Goal: Task Accomplishment & Management: Manage account settings

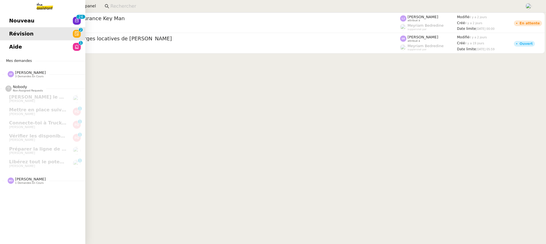
click at [7, 25] on link "Nouveau 0 1 2 3 4 5 6 7 8 9 0 1 2 3 4 5 6 7 8 9" at bounding box center [42, 20] width 85 height 13
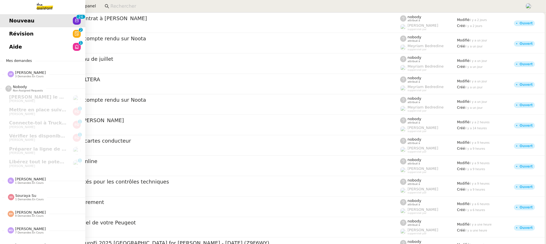
click at [37, 50] on link "Aide 0 1 2 3 4 5 6 7 8 9" at bounding box center [42, 46] width 85 height 13
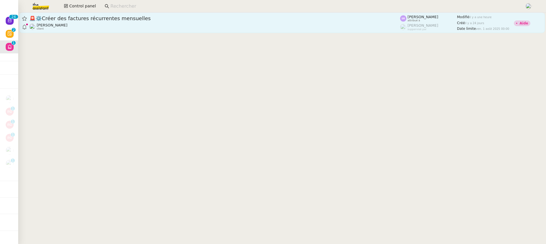
click at [247, 22] on div "🚨 ⚙️Créer des factures récurrentes mensuelles" at bounding box center [214, 18] width 371 height 7
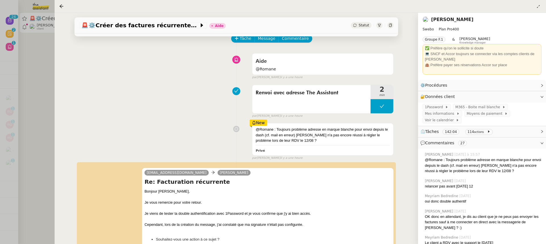
scroll to position [30, 0]
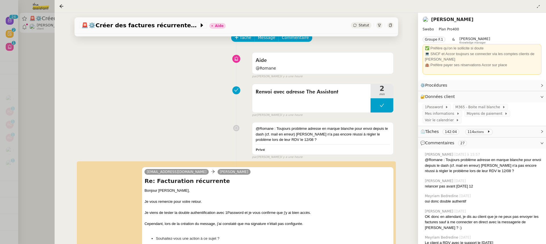
click at [48, 120] on div at bounding box center [273, 122] width 546 height 244
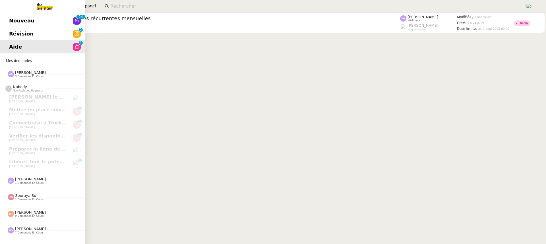
click at [15, 25] on link "Nouveau 0 1 2 3 4 5 6 7 8 9 0 1 2 3 4 5 6 7 8 9" at bounding box center [42, 20] width 85 height 13
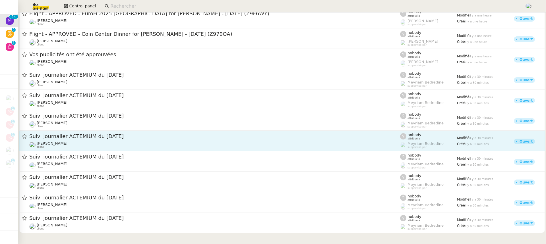
scroll to position [188, 0]
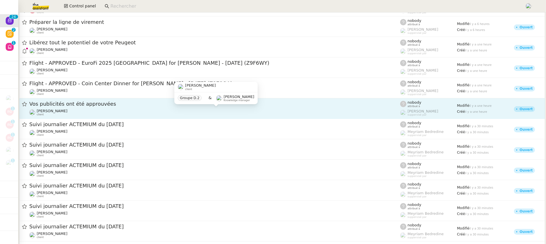
click at [108, 118] on link "Vos publicités ont été approuvées [PERSON_NAME] client nobody attribué à [PERSO…" at bounding box center [282, 108] width 526 height 20
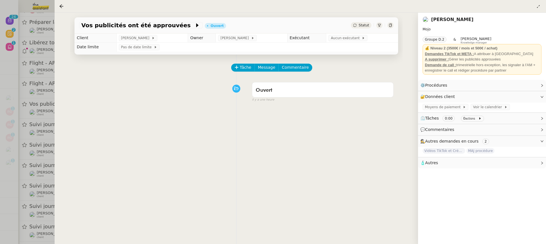
click at [11, 140] on div at bounding box center [273, 122] width 546 height 244
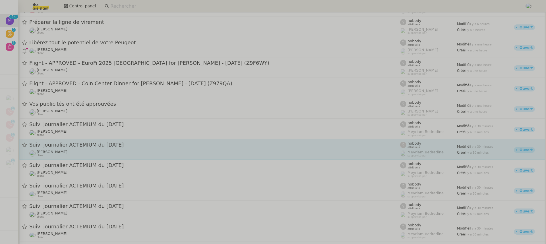
click at [85, 142] on div "Suivi journalier ACTEMIUM du [DATE]" at bounding box center [214, 145] width 371 height 7
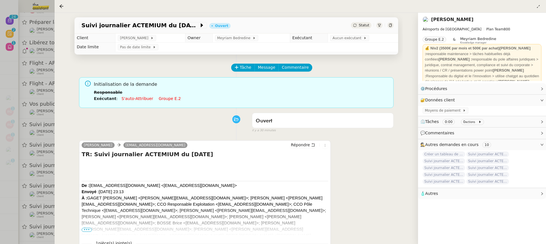
click at [166, 98] on link "Groupe e.2" at bounding box center [170, 98] width 22 height 5
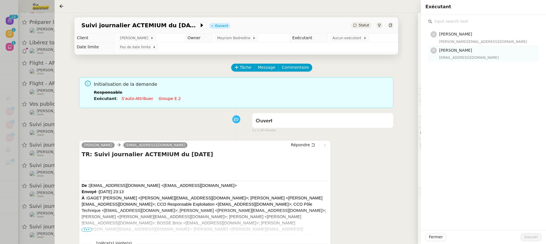
click at [468, 57] on div "[EMAIL_ADDRESS][DOMAIN_NAME]" at bounding box center [487, 58] width 96 height 6
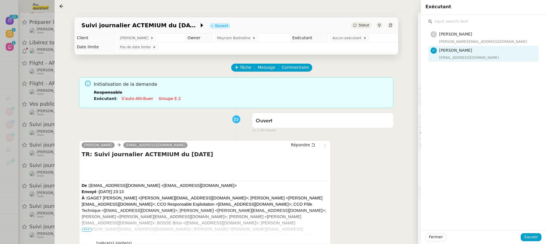
click at [533, 242] on div "Fermer Sauver" at bounding box center [483, 237] width 125 height 14
click at [528, 236] on span "Sauver" at bounding box center [531, 237] width 14 height 7
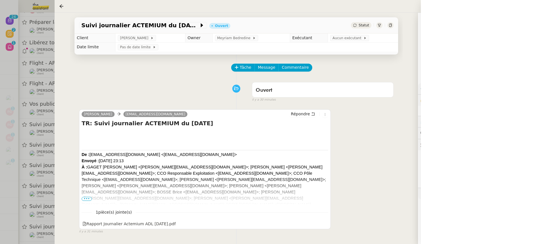
click at [36, 126] on div at bounding box center [273, 122] width 546 height 244
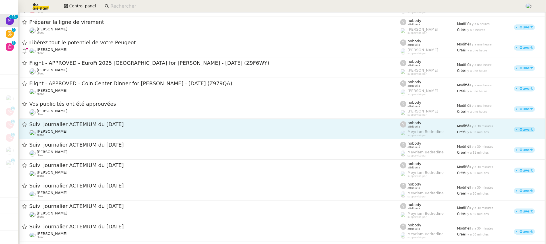
click at [71, 134] on div "[PERSON_NAME] client" at bounding box center [214, 132] width 371 height 7
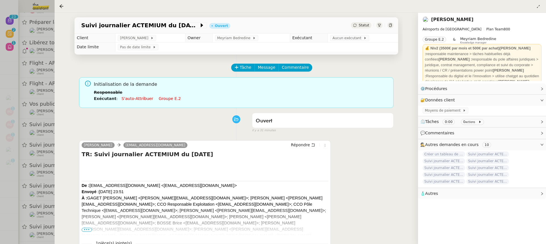
click at [170, 94] on li "Responsable" at bounding box center [241, 92] width 295 height 6
click at [170, 96] on li "Exécutant : S'auto-attribuer Groupe e.2" at bounding box center [241, 99] width 295 height 6
click at [172, 98] on link "Groupe e.2" at bounding box center [170, 98] width 22 height 5
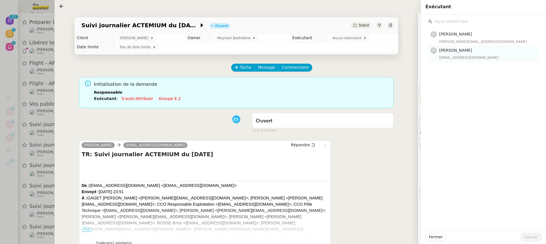
click at [468, 55] on div "[EMAIL_ADDRESS][DOMAIN_NAME]" at bounding box center [487, 58] width 96 height 6
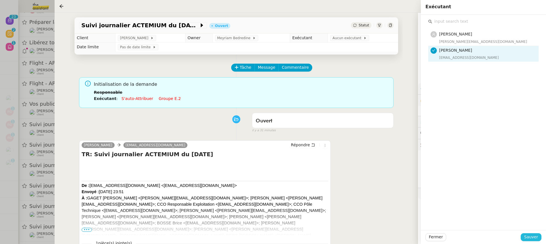
click at [535, 234] on button "Sauver" at bounding box center [531, 238] width 21 height 8
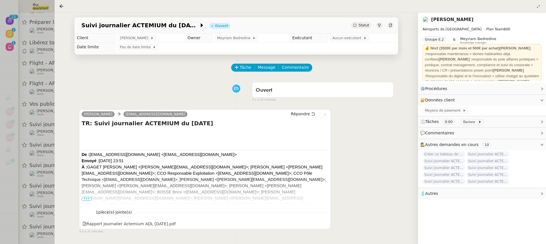
click at [13, 141] on div at bounding box center [273, 122] width 546 height 244
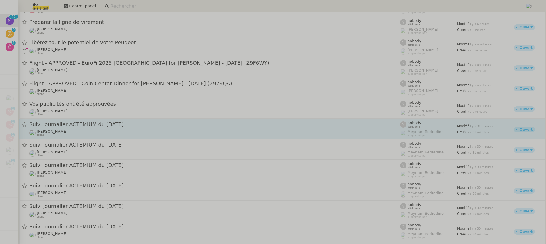
click at [75, 128] on div "Suivi journalier ACTEMIUM du [DATE] [PERSON_NAME] client" at bounding box center [214, 129] width 371 height 16
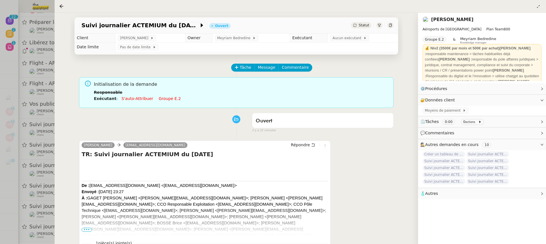
click at [167, 100] on link "Groupe e.2" at bounding box center [170, 98] width 22 height 5
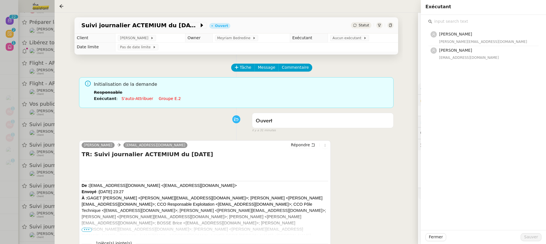
click at [476, 62] on div "[PERSON_NAME] [PERSON_NAME][EMAIL_ADDRESS][DOMAIN_NAME] [PERSON_NAME] [EMAIL_AD…" at bounding box center [483, 123] width 125 height 216
click at [468, 57] on div "[EMAIL_ADDRESS][DOMAIN_NAME]" at bounding box center [487, 58] width 96 height 6
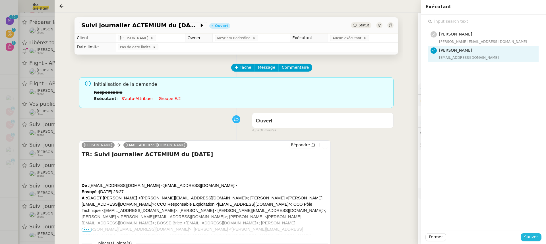
click at [540, 241] on button "Sauver" at bounding box center [531, 238] width 21 height 8
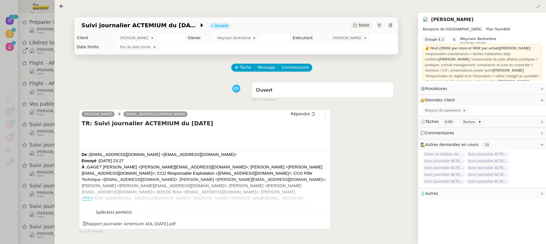
click at [51, 116] on div at bounding box center [273, 122] width 546 height 244
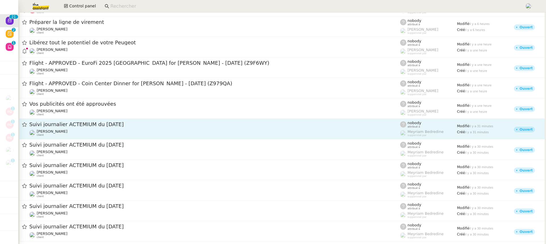
click at [79, 134] on div "[PERSON_NAME] client" at bounding box center [214, 132] width 371 height 7
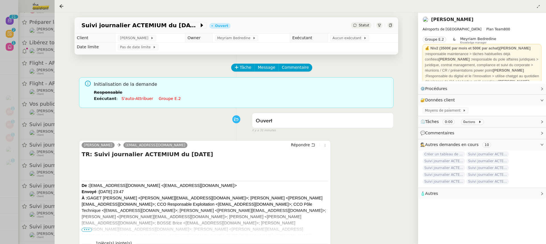
click at [170, 99] on link "Groupe e.2" at bounding box center [170, 98] width 22 height 5
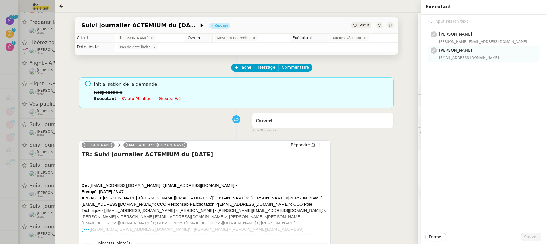
click at [446, 49] on span "[PERSON_NAME]" at bounding box center [455, 50] width 33 height 5
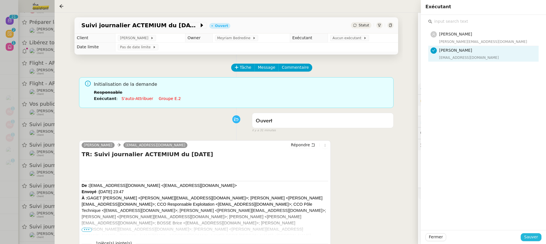
click at [534, 238] on span "Sauver" at bounding box center [531, 237] width 14 height 7
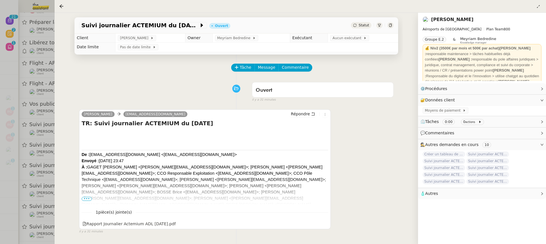
click at [14, 146] on div at bounding box center [273, 122] width 546 height 244
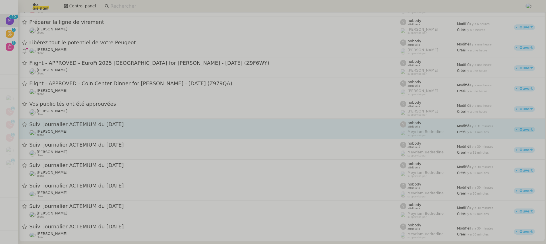
click at [60, 133] on span "[PERSON_NAME]" at bounding box center [52, 131] width 31 height 4
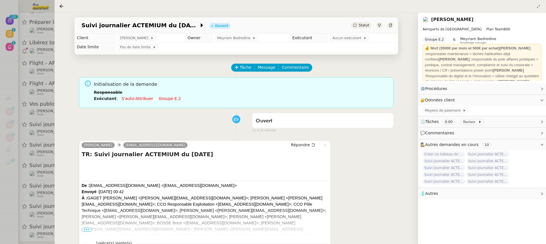
click at [160, 100] on link "Groupe e.2" at bounding box center [170, 98] width 22 height 5
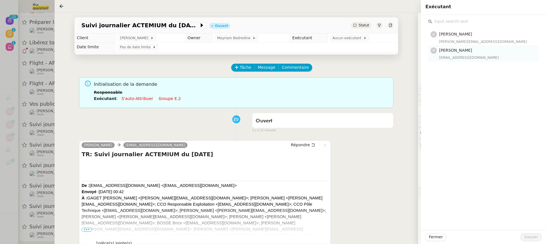
click at [467, 55] on div "[EMAIL_ADDRESS][DOMAIN_NAME]" at bounding box center [487, 58] width 96 height 6
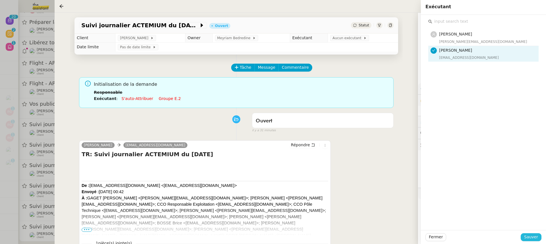
click at [532, 239] on span "Sauver" at bounding box center [531, 237] width 14 height 7
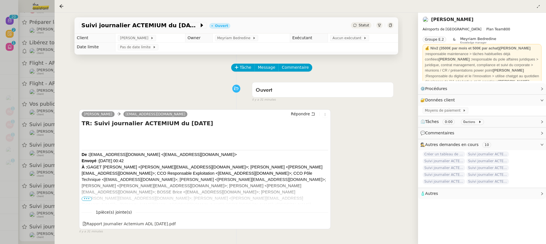
scroll to position [179, 0]
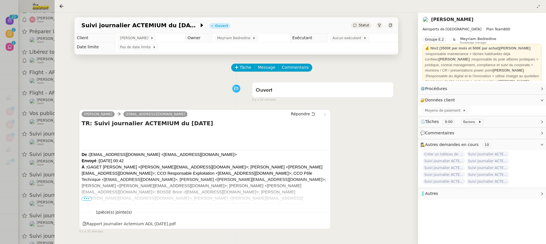
click at [38, 152] on div at bounding box center [273, 122] width 546 height 244
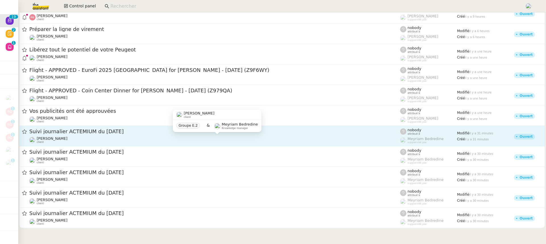
click at [66, 137] on div "[PERSON_NAME] client" at bounding box center [214, 140] width 371 height 7
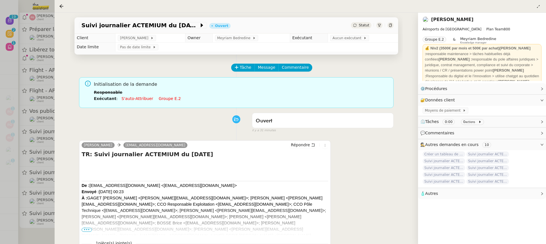
click at [165, 100] on link "Groupe e.2" at bounding box center [170, 98] width 22 height 5
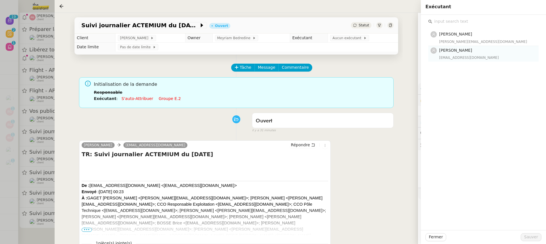
click at [493, 55] on div "[EMAIL_ADDRESS][DOMAIN_NAME]" at bounding box center [487, 58] width 96 height 6
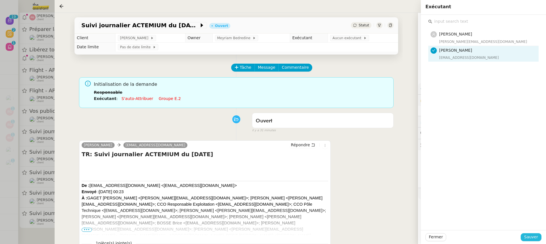
click at [530, 234] on span "Sauver" at bounding box center [531, 237] width 14 height 7
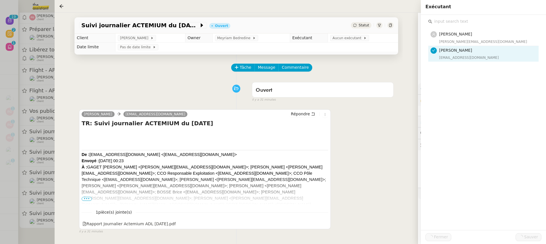
scroll to position [157, 0]
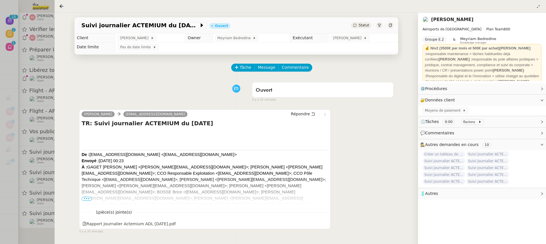
click at [40, 147] on div at bounding box center [273, 122] width 546 height 244
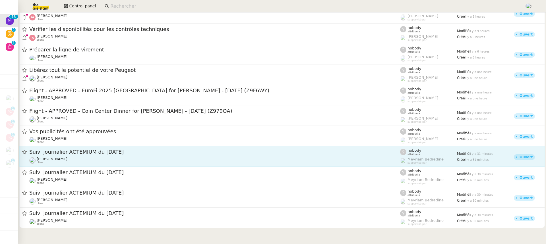
click at [73, 162] on div "[PERSON_NAME] client" at bounding box center [214, 160] width 371 height 7
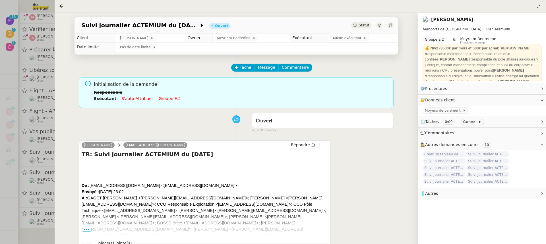
click at [167, 104] on div "Initialisation de la demande Responsable Exécutant : S'auto-attribuer Groupe e.2" at bounding box center [241, 93] width 295 height 25
click at [153, 96] on li "Exécutant : S'auto-attribuer Groupe e.2" at bounding box center [241, 99] width 295 height 6
click at [159, 101] on link "Groupe e.2" at bounding box center [170, 98] width 22 height 5
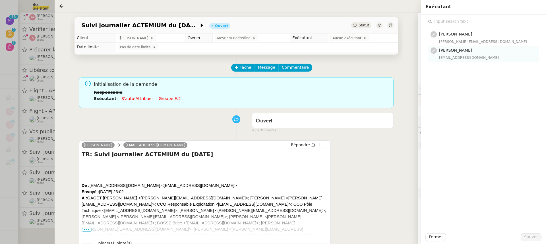
click at [465, 55] on div "[EMAIL_ADDRESS][DOMAIN_NAME]" at bounding box center [487, 58] width 96 height 6
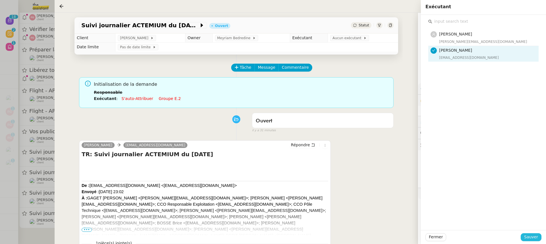
click at [535, 241] on button "Sauver" at bounding box center [531, 238] width 21 height 8
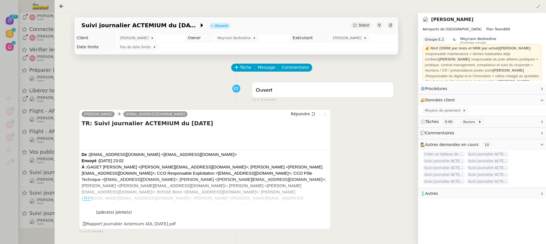
scroll to position [136, 0]
click at [54, 125] on div at bounding box center [273, 122] width 546 height 244
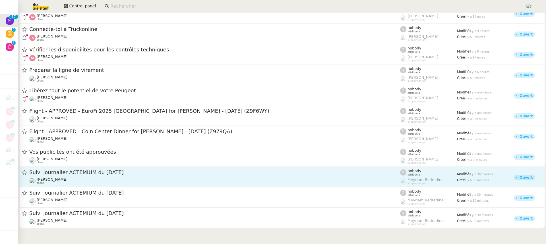
click at [88, 175] on span "Suivi journalier ACTEMIUM du [DATE]" at bounding box center [214, 172] width 371 height 5
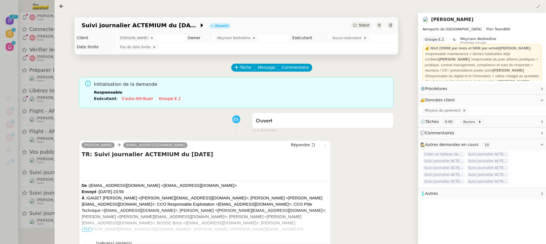
click at [168, 98] on link "Groupe e.2" at bounding box center [170, 98] width 22 height 5
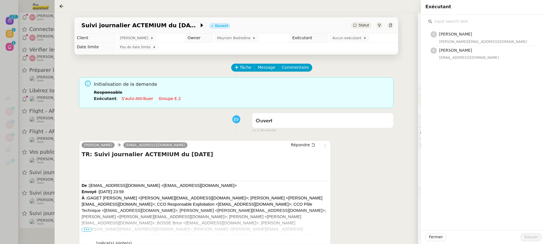
click at [461, 62] on div "[PERSON_NAME] [PERSON_NAME][EMAIL_ADDRESS][DOMAIN_NAME] [PERSON_NAME] [EMAIL_AD…" at bounding box center [483, 123] width 125 height 216
click at [456, 58] on div "[EMAIL_ADDRESS][DOMAIN_NAME]" at bounding box center [487, 58] width 96 height 6
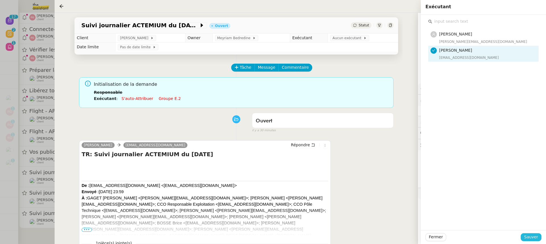
click at [532, 241] on button "Sauver" at bounding box center [531, 238] width 21 height 8
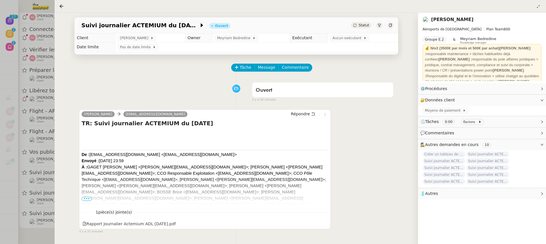
click at [14, 231] on div at bounding box center [273, 122] width 546 height 244
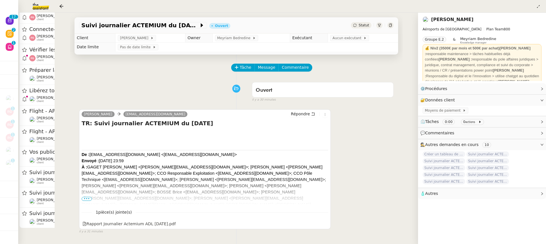
scroll to position [114, 0]
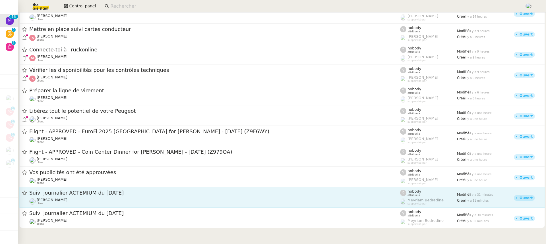
click at [65, 204] on div "[PERSON_NAME] client" at bounding box center [214, 201] width 371 height 7
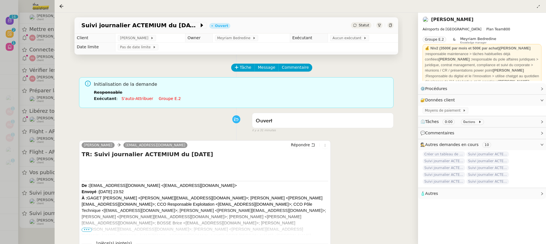
click at [172, 101] on li "Exécutant : S'auto-attribuer Groupe e.2" at bounding box center [241, 99] width 295 height 6
click at [166, 102] on div "Initialisation de la demande Responsable Exécutant : S'auto-attribuer Groupe e.2" at bounding box center [241, 93] width 295 height 25
click at [166, 101] on li "Exécutant : S'auto-attribuer Groupe e.2" at bounding box center [241, 99] width 295 height 6
click at [162, 99] on link "Groupe e.2" at bounding box center [170, 98] width 22 height 5
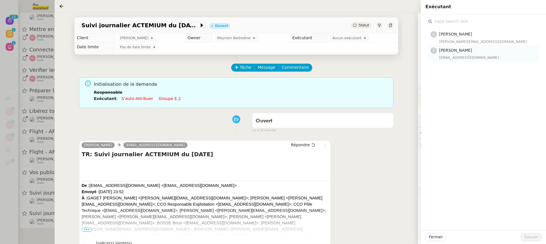
click at [470, 50] on h4 "[PERSON_NAME]" at bounding box center [487, 50] width 96 height 7
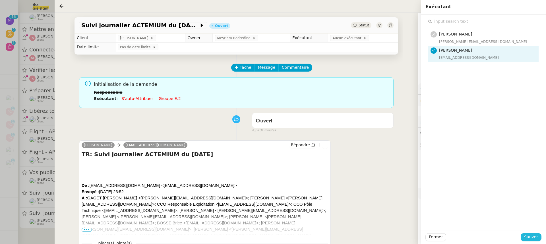
click at [535, 238] on span "Sauver" at bounding box center [531, 237] width 14 height 7
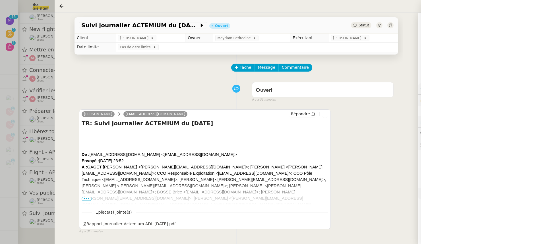
scroll to position [92, 0]
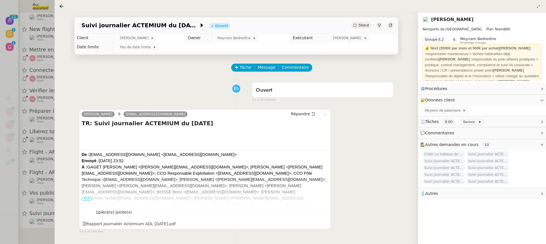
click at [23, 164] on div at bounding box center [273, 122] width 546 height 244
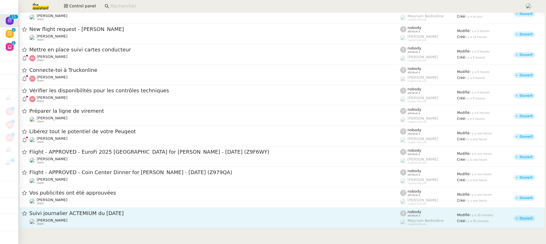
click at [87, 227] on link "Suivi journalier ACTEMIUM du [DATE] [PERSON_NAME] client nobody attribué à [PER…" at bounding box center [282, 218] width 526 height 20
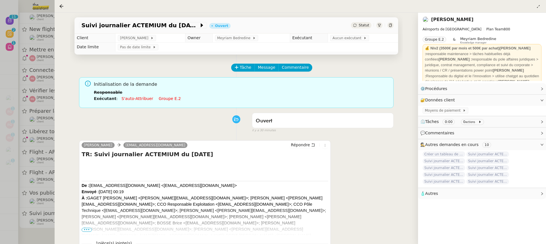
click at [164, 100] on link "Groupe e.2" at bounding box center [170, 98] width 22 height 5
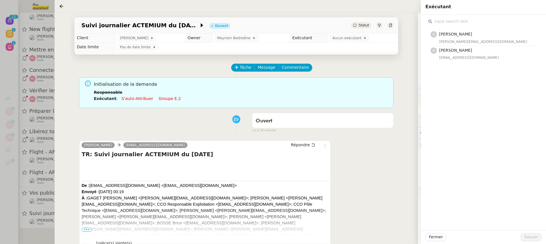
click at [477, 54] on div "[PERSON_NAME] [EMAIL_ADDRESS][DOMAIN_NAME]" at bounding box center [487, 53] width 96 height 13
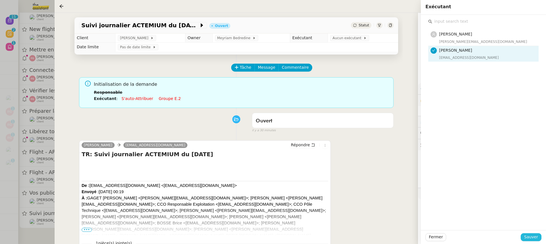
click at [532, 240] on span "Sauver" at bounding box center [531, 237] width 14 height 7
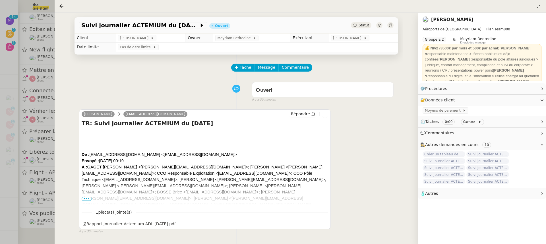
scroll to position [71, 0]
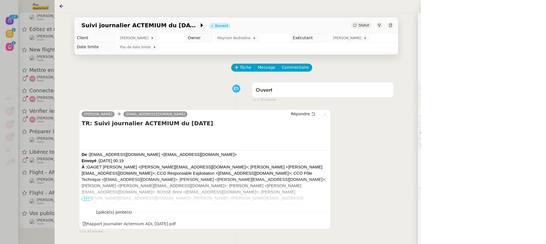
click at [30, 162] on div at bounding box center [273, 122] width 546 height 244
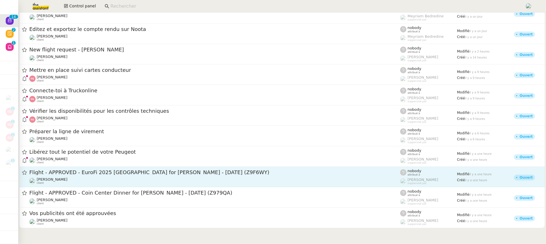
click at [64, 179] on span "[PERSON_NAME]" at bounding box center [52, 180] width 31 height 4
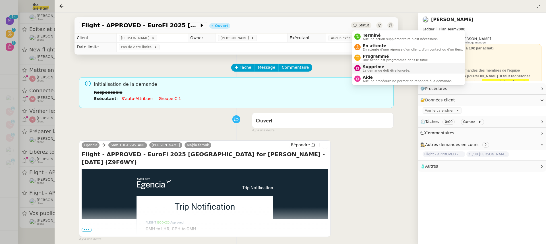
click at [378, 66] on span "Supprimé" at bounding box center [387, 67] width 48 height 5
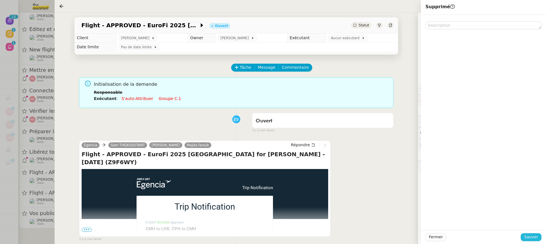
click at [537, 238] on span "Sauver" at bounding box center [531, 237] width 14 height 7
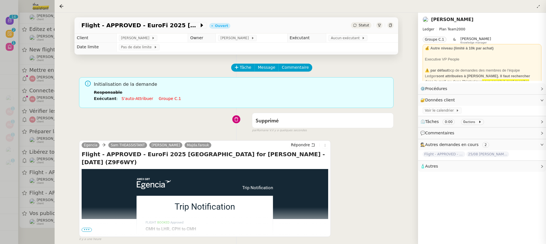
scroll to position [49, 0]
click at [58, 196] on div "Flight - APPROVED - EuroFi 2025 [GEOGRAPHIC_DATA] for [PERSON_NAME] - [DATE] (Z…" at bounding box center [237, 129] width 364 height 232
click at [52, 195] on div at bounding box center [273, 122] width 546 height 244
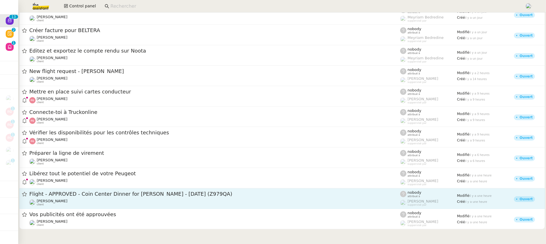
click at [79, 200] on div "[PERSON_NAME] client" at bounding box center [214, 202] width 371 height 7
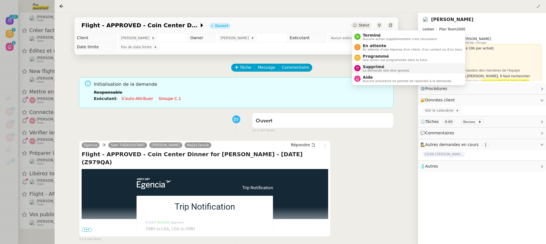
click at [377, 73] on li "Supprimé La demande doit être ignorée." at bounding box center [408, 68] width 113 height 11
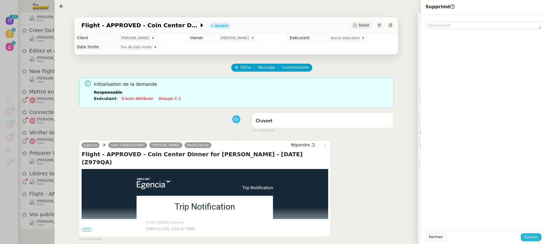
click at [536, 239] on span "Sauver" at bounding box center [531, 237] width 14 height 7
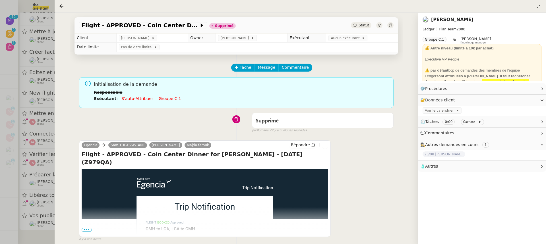
click at [39, 191] on div at bounding box center [273, 122] width 546 height 244
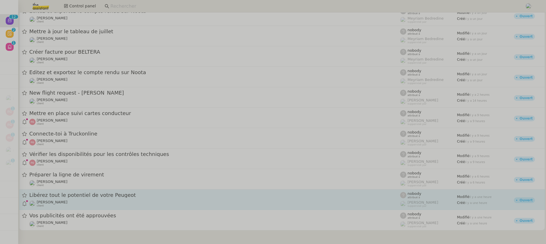
click at [108, 203] on div "[PERSON_NAME] client" at bounding box center [214, 203] width 371 height 7
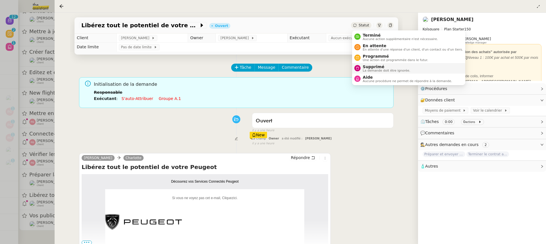
click at [382, 67] on span "Supprimé" at bounding box center [387, 67] width 48 height 5
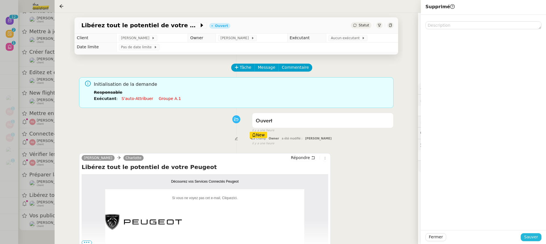
click at [529, 239] on span "Sauver" at bounding box center [531, 237] width 14 height 7
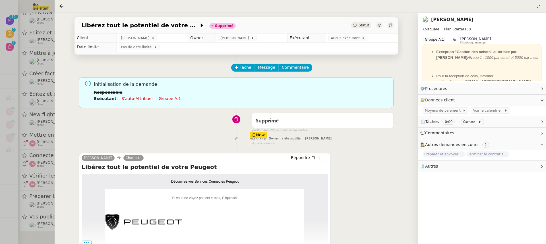
scroll to position [6, 0]
click at [41, 200] on div at bounding box center [273, 122] width 546 height 244
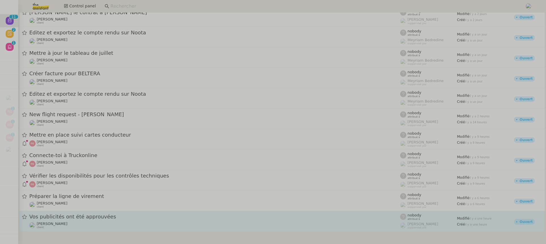
click at [90, 225] on div "[PERSON_NAME] client" at bounding box center [214, 225] width 371 height 7
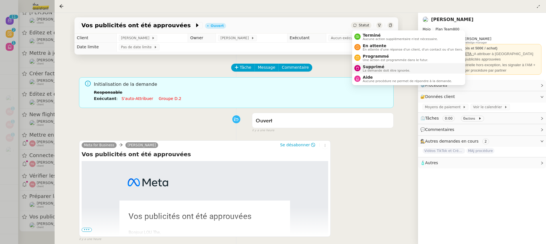
click at [386, 65] on span "Supprimé" at bounding box center [387, 67] width 48 height 5
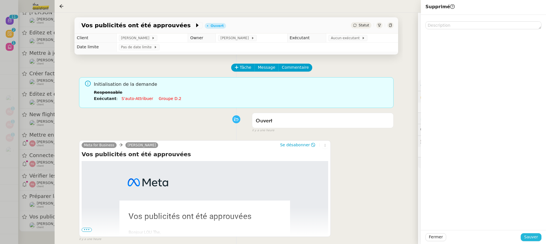
click at [537, 238] on span "Sauver" at bounding box center [531, 237] width 14 height 7
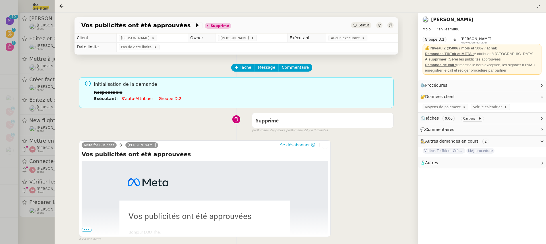
click at [27, 54] on div at bounding box center [273, 122] width 546 height 244
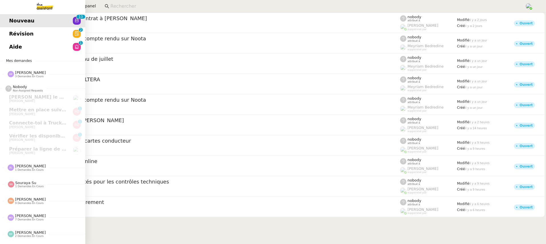
click at [14, 33] on link "Révision 0 1 2 3 4 5 6 7 8 9" at bounding box center [42, 33] width 85 height 13
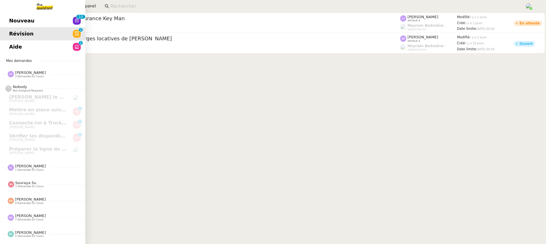
click at [17, 42] on link "Aide 0 1 2 3 4 5 6 7 8 9" at bounding box center [42, 46] width 85 height 13
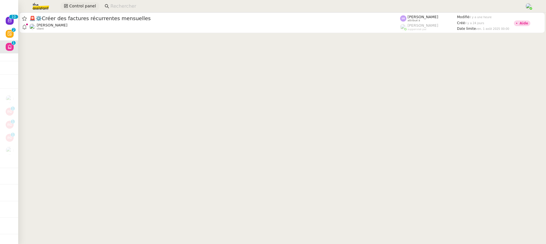
click at [82, 8] on span "Control panel" at bounding box center [82, 6] width 27 height 7
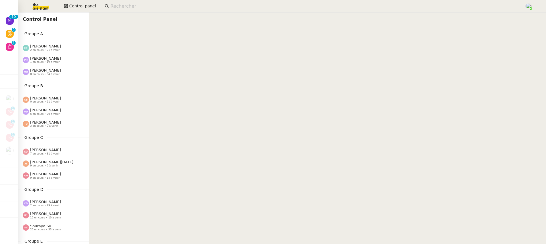
click at [62, 66] on div "Groupe A [PERSON_NAME] 2 en cours • 21 à venir [PERSON_NAME] 1 en cours • 19 à …" at bounding box center [53, 55] width 71 height 48
click at [59, 61] on div "[PERSON_NAME] 1 en cours • 19 à venir" at bounding box center [56, 59] width 67 height 7
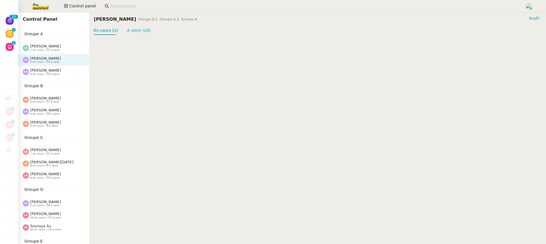
click at [54, 52] on div "[PERSON_NAME] 2 en cours • 21 à venir" at bounding box center [53, 48] width 71 height 12
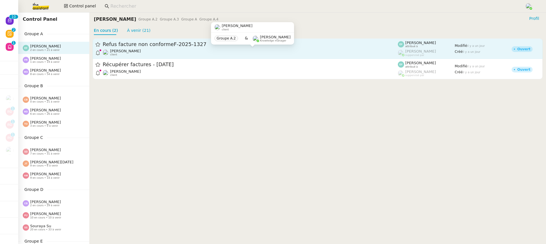
click at [181, 53] on div "[PERSON_NAME] client" at bounding box center [250, 52] width 295 height 7
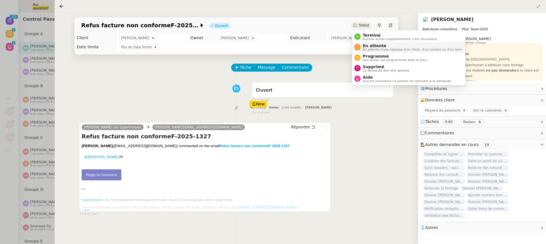
click at [376, 45] on span "En attente" at bounding box center [413, 46] width 100 height 5
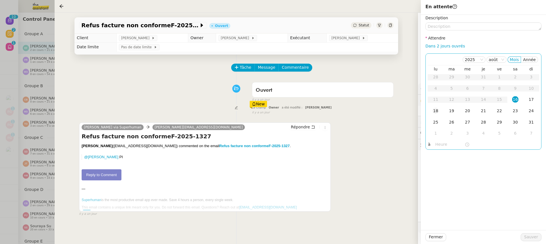
click at [442, 112] on td "18" at bounding box center [436, 111] width 16 height 11
click at [541, 237] on button "Sauver" at bounding box center [531, 238] width 21 height 8
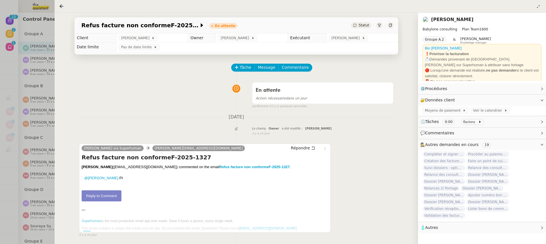
click at [32, 80] on div at bounding box center [273, 122] width 546 height 244
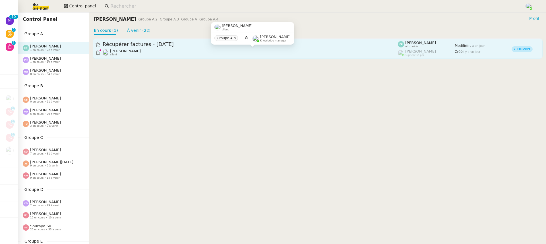
click at [128, 53] on span "[PERSON_NAME]" at bounding box center [125, 51] width 31 height 4
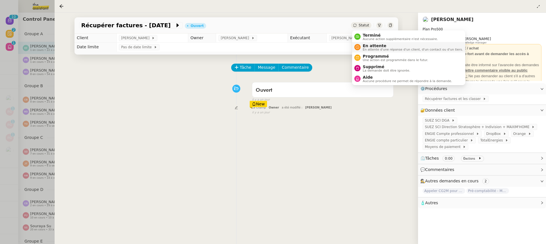
click at [375, 46] on span "En attente" at bounding box center [413, 46] width 100 height 5
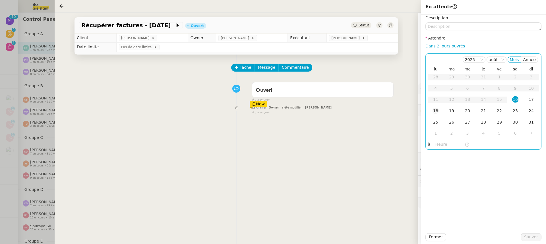
click at [438, 111] on div "18" at bounding box center [436, 111] width 6 height 6
click at [530, 234] on span "Sauver" at bounding box center [531, 237] width 14 height 7
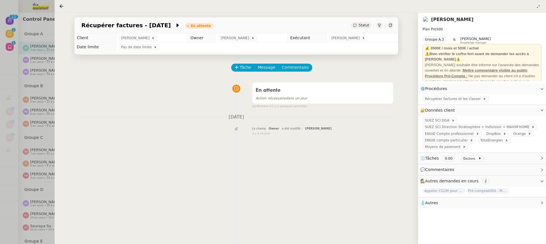
click at [34, 163] on div at bounding box center [273, 122] width 546 height 244
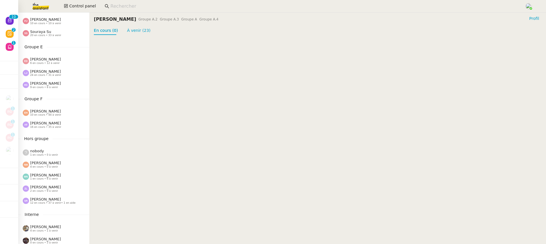
scroll to position [221, 0]
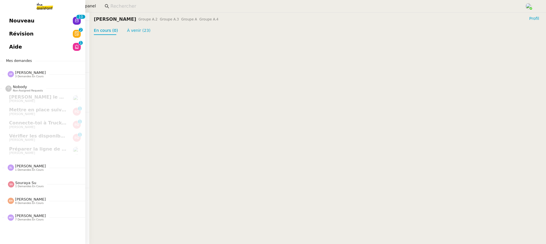
click at [12, 23] on span "Nouveau" at bounding box center [21, 21] width 25 height 9
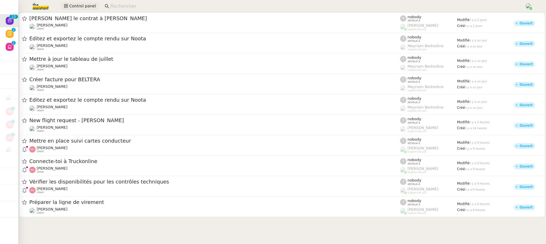
click at [85, 9] on button "Control panel" at bounding box center [80, 6] width 39 height 8
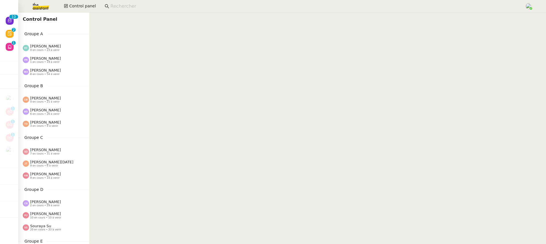
click at [77, 44] on div "[PERSON_NAME] 0 en cours • 23 à venir" at bounding box center [53, 48] width 71 height 12
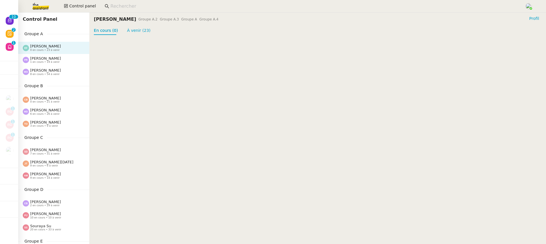
click at [67, 123] on div "[PERSON_NAME] Orec 3 en cours • 9 à venir" at bounding box center [56, 123] width 67 height 7
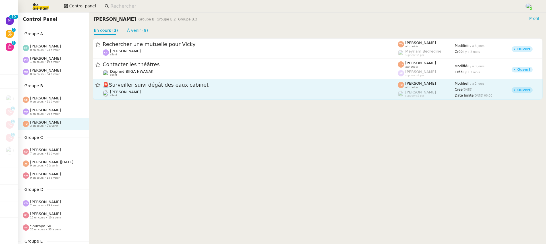
click at [131, 95] on div "[PERSON_NAME] client" at bounding box center [125, 93] width 31 height 7
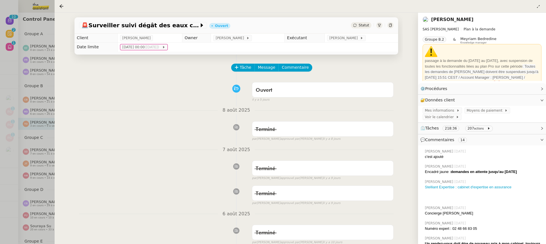
click at [40, 139] on div at bounding box center [273, 122] width 546 height 244
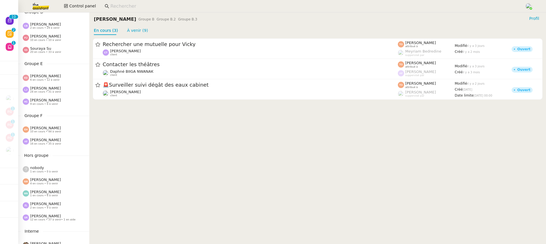
scroll to position [221, 0]
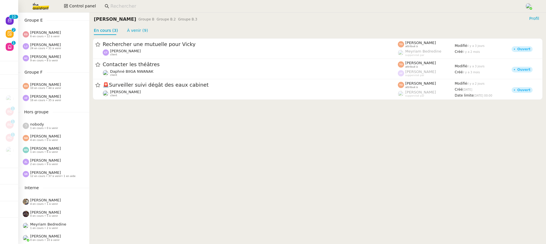
click at [55, 43] on div "[PERSON_NAME] 24 en cours • 31 à venir" at bounding box center [45, 46] width 31 height 7
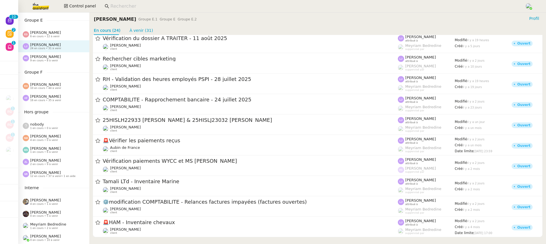
scroll to position [310, 0]
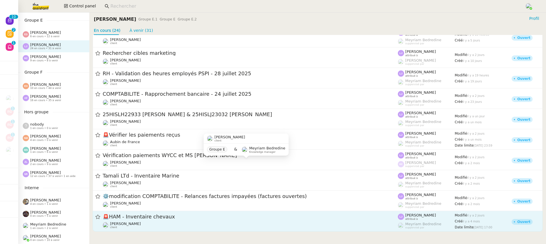
click at [161, 218] on span "🚨 HAM - Inventaire chevaux" at bounding box center [250, 217] width 295 height 5
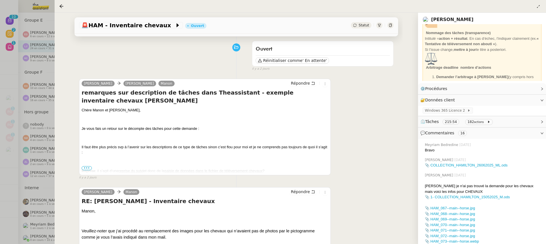
scroll to position [115, 0]
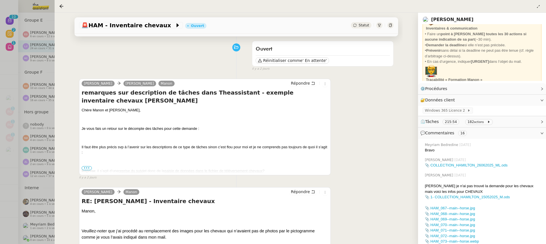
click at [28, 112] on div at bounding box center [273, 122] width 546 height 244
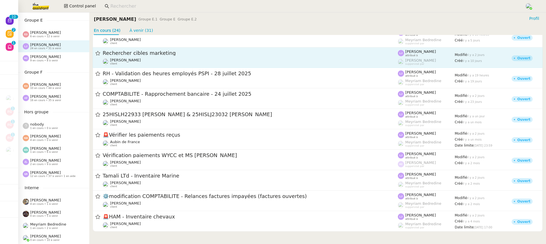
click at [119, 53] on span "Rechercher cibles marketing" at bounding box center [250, 53] width 295 height 5
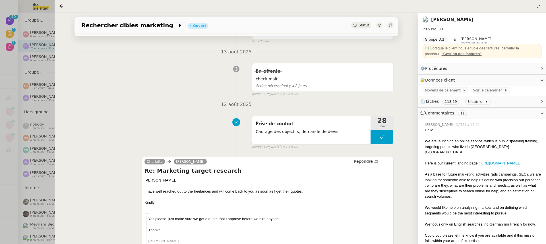
scroll to position [96, 0]
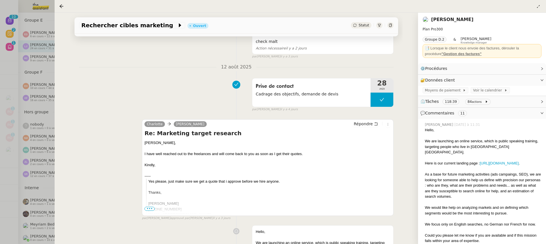
click at [18, 148] on div at bounding box center [273, 122] width 546 height 244
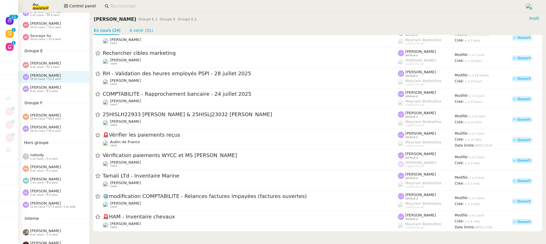
scroll to position [182, 0]
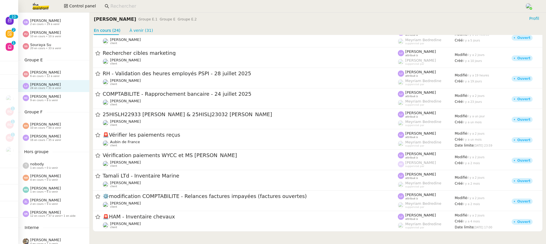
click at [47, 76] on span "6 en cours • 12 à venir" at bounding box center [45, 76] width 30 height 3
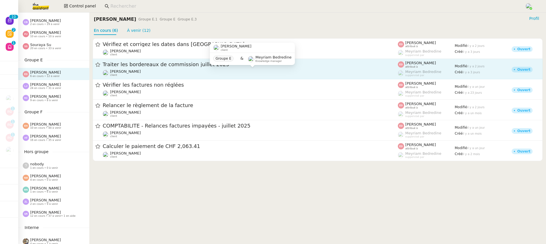
click at [135, 75] on div "[PERSON_NAME] client" at bounding box center [250, 72] width 295 height 7
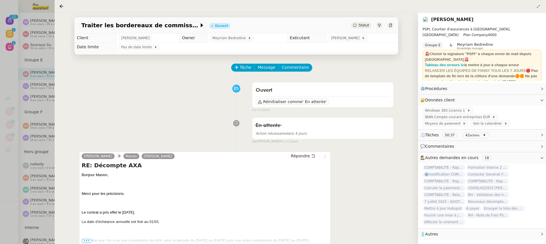
click at [49, 172] on div at bounding box center [273, 122] width 546 height 244
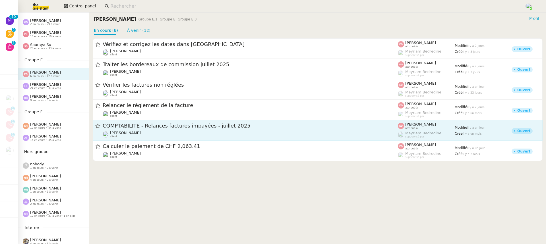
click at [143, 133] on div "[PERSON_NAME] client" at bounding box center [250, 134] width 295 height 7
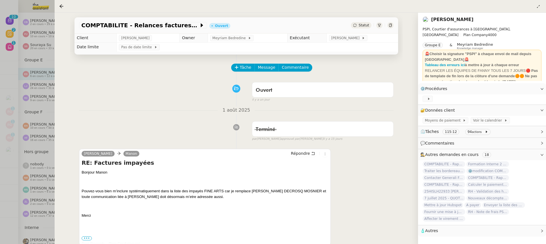
click at [36, 127] on div at bounding box center [273, 122] width 546 height 244
